Goal: Transaction & Acquisition: Download file/media

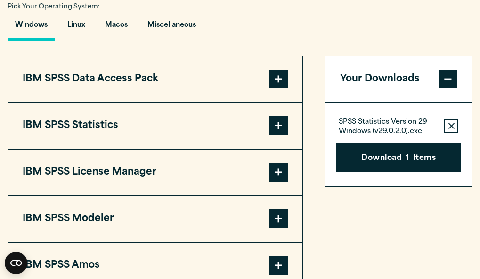
scroll to position [689, 0]
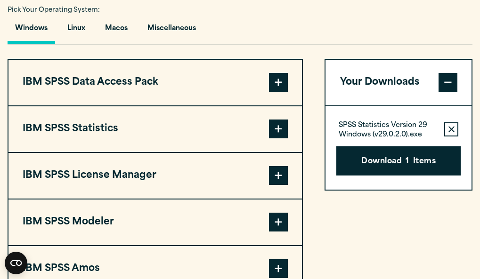
click at [237, 127] on button "IBM SPSS Statistics" at bounding box center [155, 129] width 294 height 46
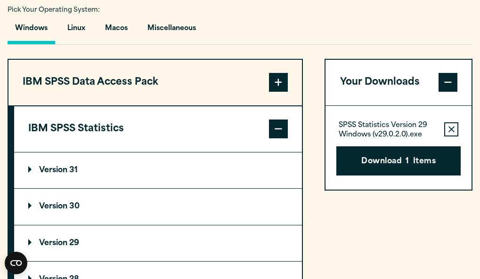
click at [278, 139] on span at bounding box center [278, 129] width 19 height 19
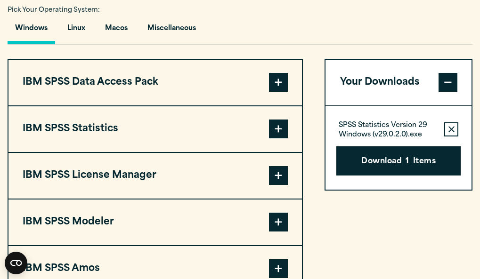
click at [273, 129] on span at bounding box center [278, 129] width 19 height 19
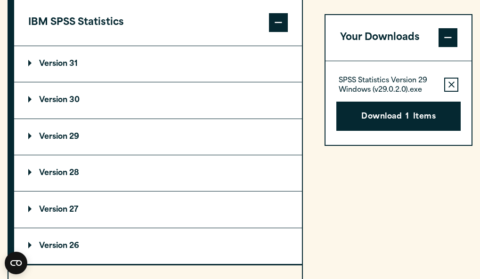
scroll to position [831, 0]
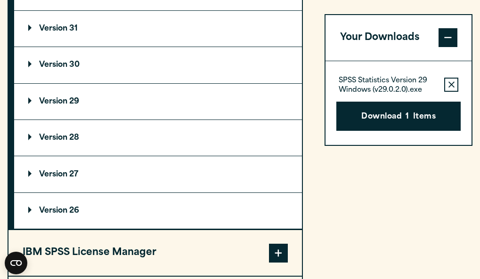
click at [164, 92] on summary "Version 29" at bounding box center [158, 102] width 288 height 36
click at [67, 102] on p "Version 29" at bounding box center [53, 102] width 51 height 8
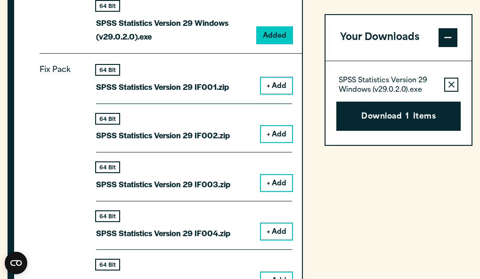
scroll to position [1076, 0]
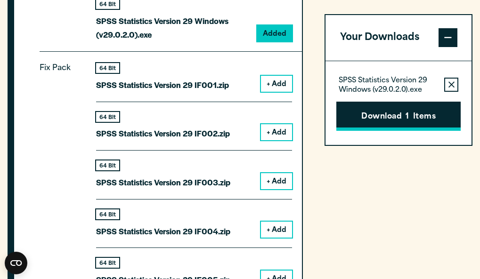
click at [390, 118] on button "Download 1 Items" at bounding box center [398, 116] width 124 height 29
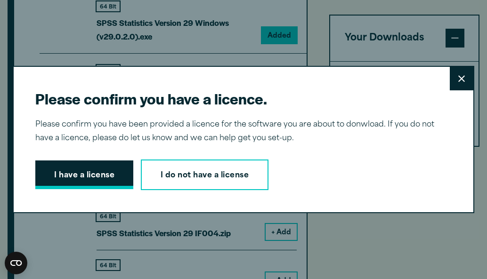
click at [79, 172] on button "I have a license" at bounding box center [84, 175] width 98 height 29
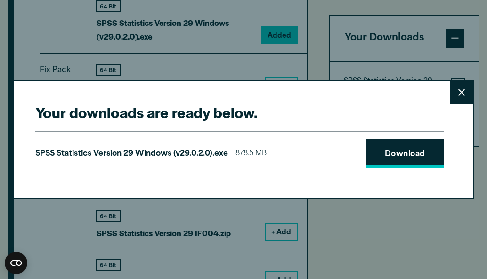
click at [437, 154] on link "Download" at bounding box center [405, 153] width 78 height 29
click at [459, 86] on button "Close" at bounding box center [462, 93] width 24 height 24
